Goal: Task Accomplishment & Management: Use online tool/utility

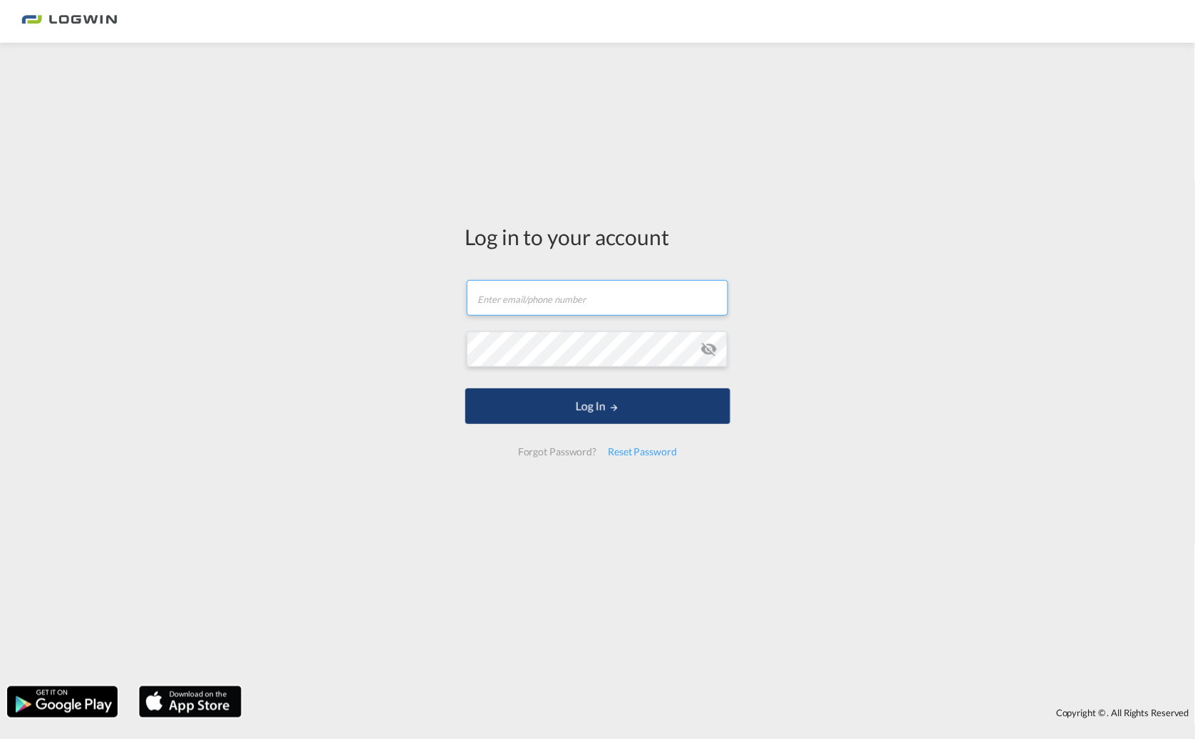
type input "[PERSON_NAME][EMAIL_ADDRESS][PERSON_NAME][DOMAIN_NAME]"
click at [606, 409] on button "Log In" at bounding box center [597, 406] width 265 height 36
